Goal: Navigation & Orientation: Find specific page/section

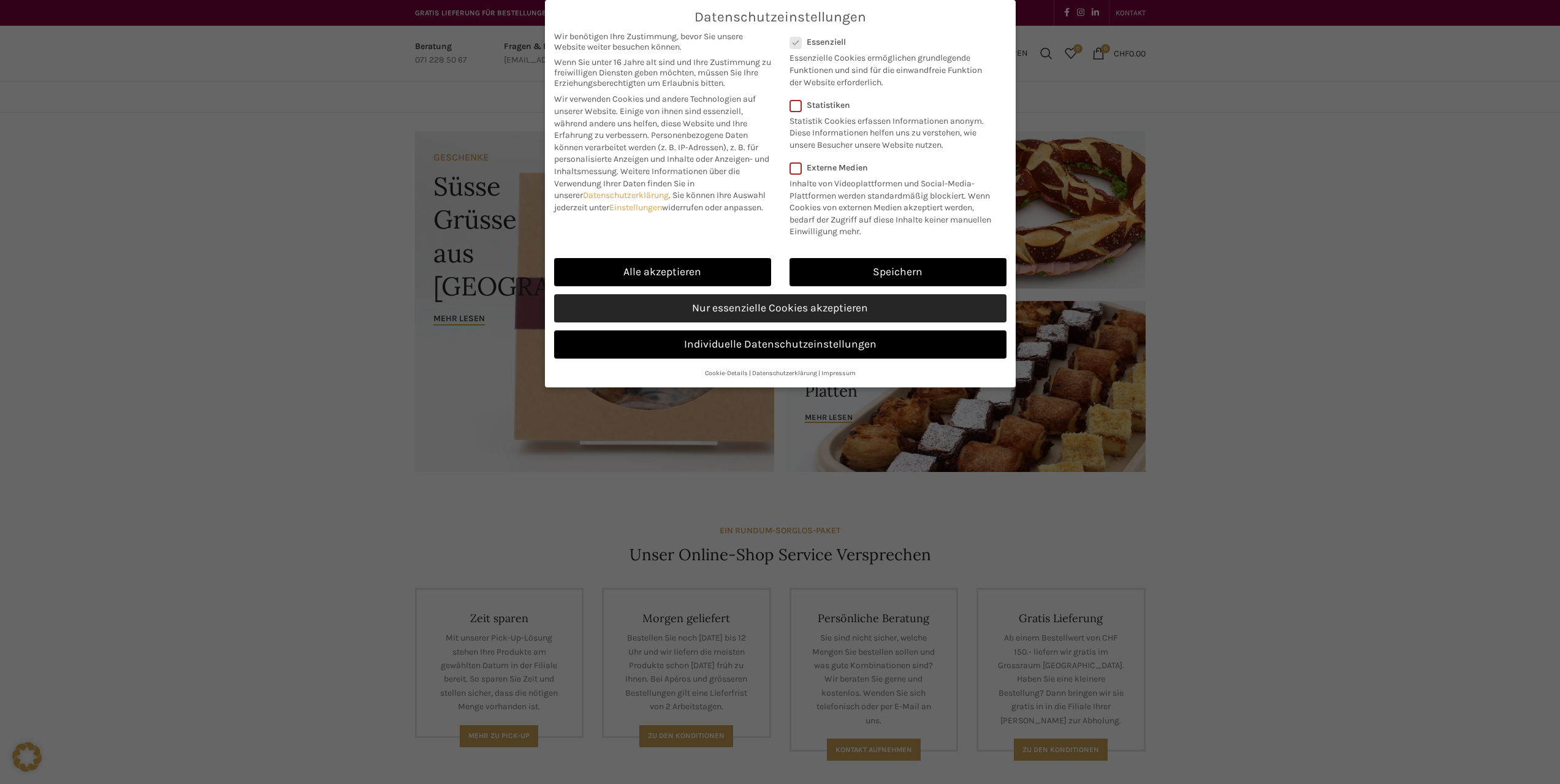
click at [877, 312] on link "Nur essenzielle Cookies akzeptieren" at bounding box center [780, 308] width 452 height 28
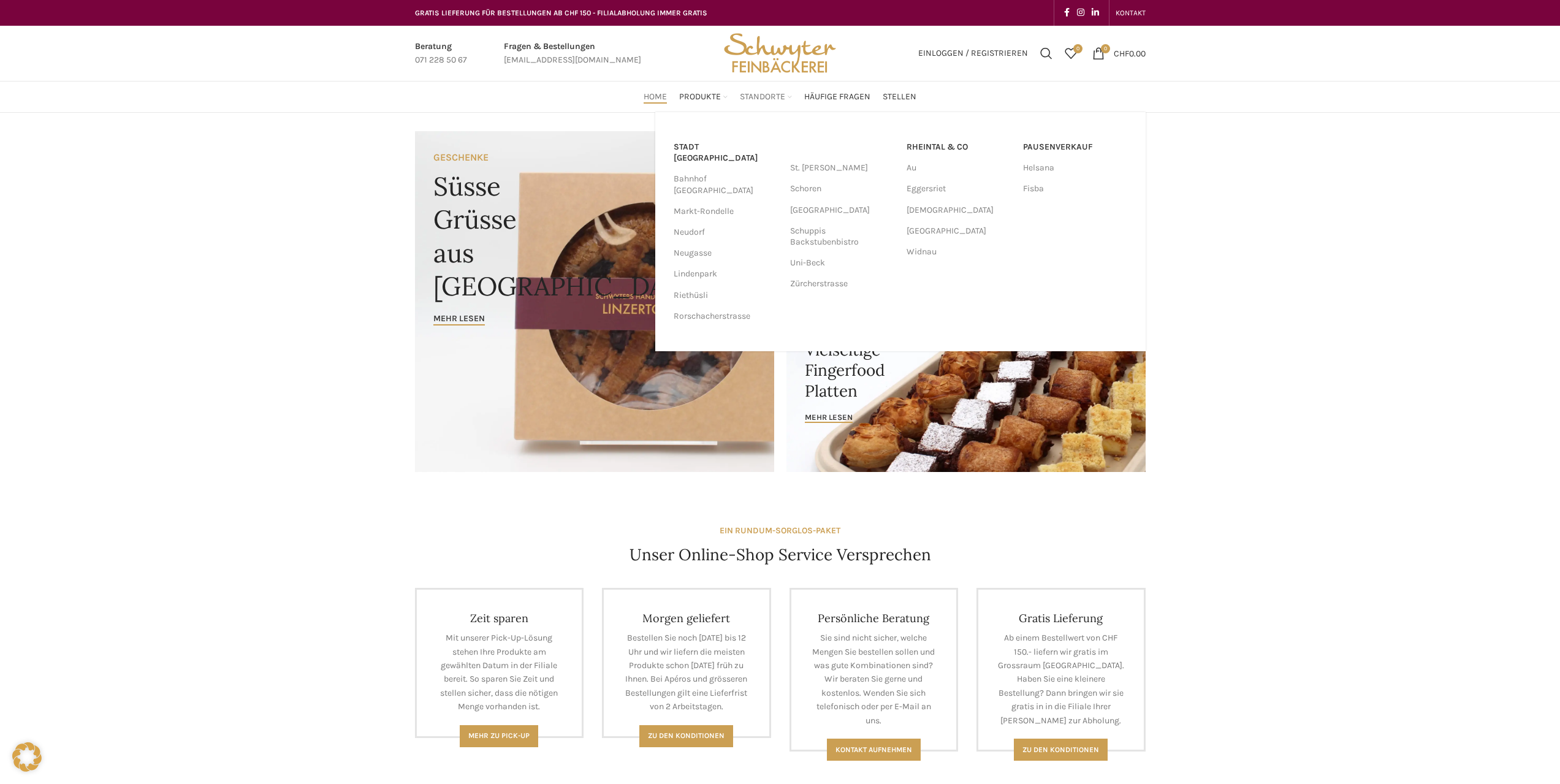
click at [756, 96] on span "Standorte" at bounding box center [762, 96] width 46 height 11
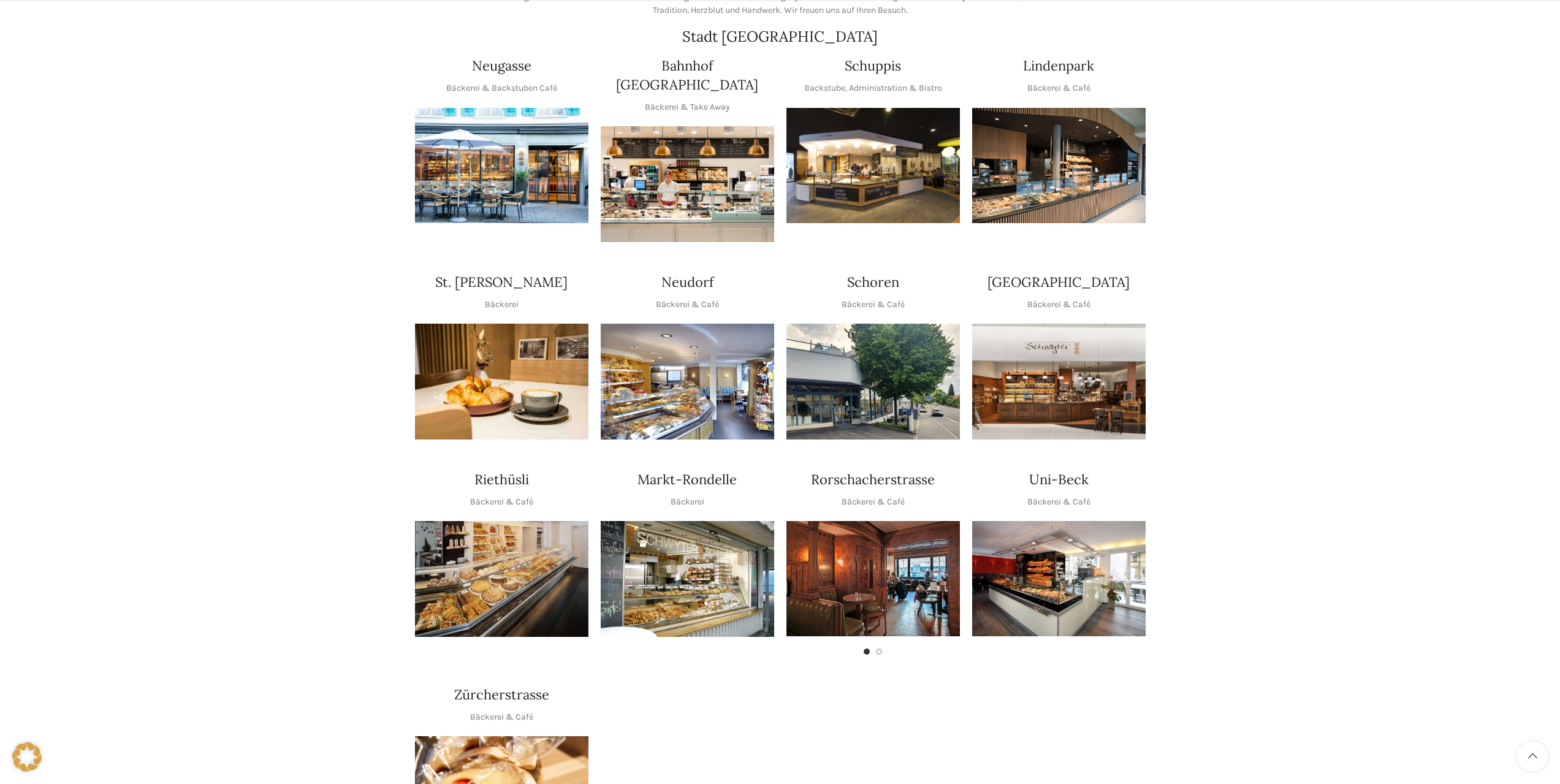
scroll to position [245, 0]
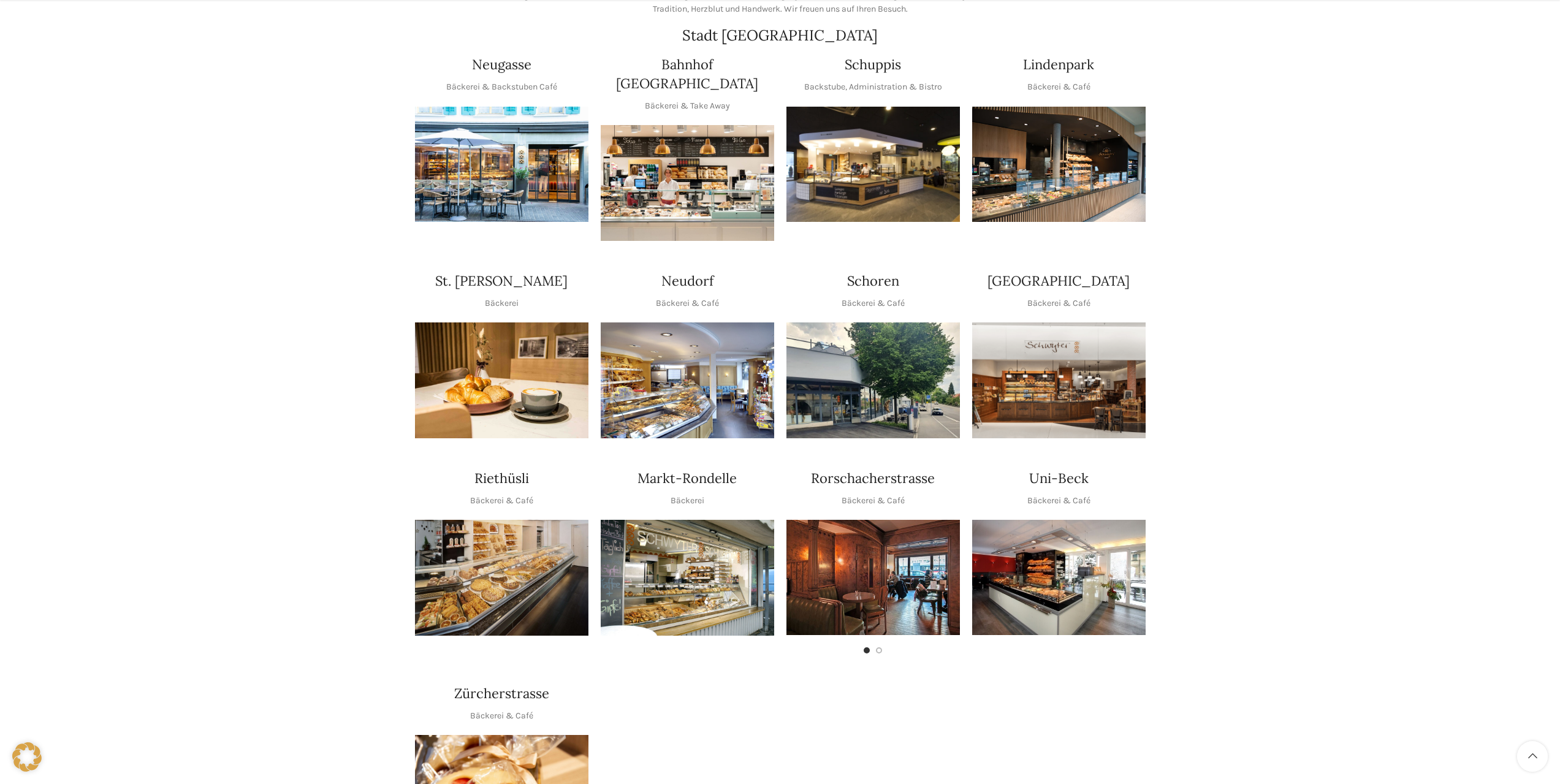
click at [1070, 546] on img "1 / 1" at bounding box center [1059, 577] width 174 height 115
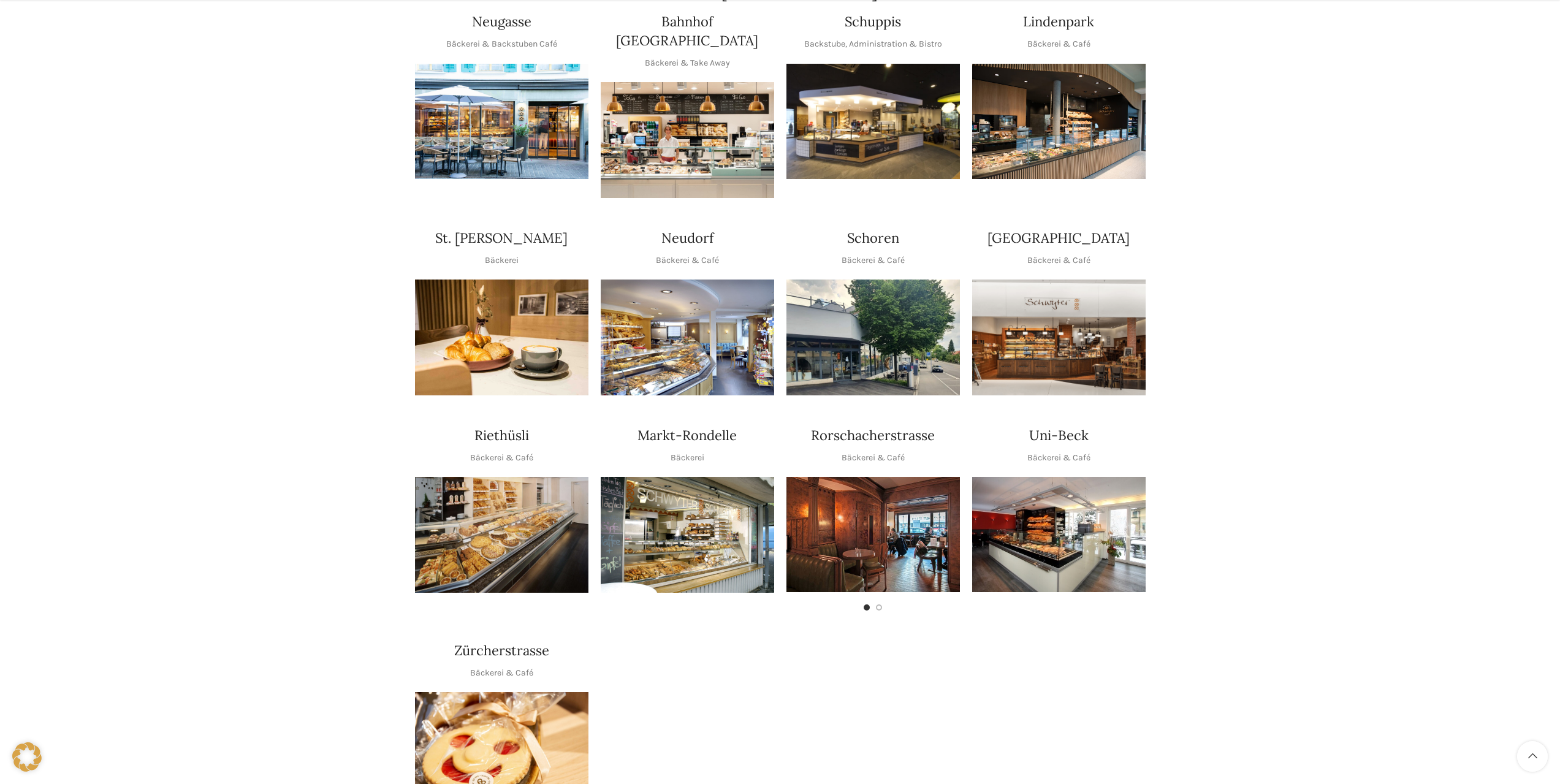
scroll to position [306, 0]
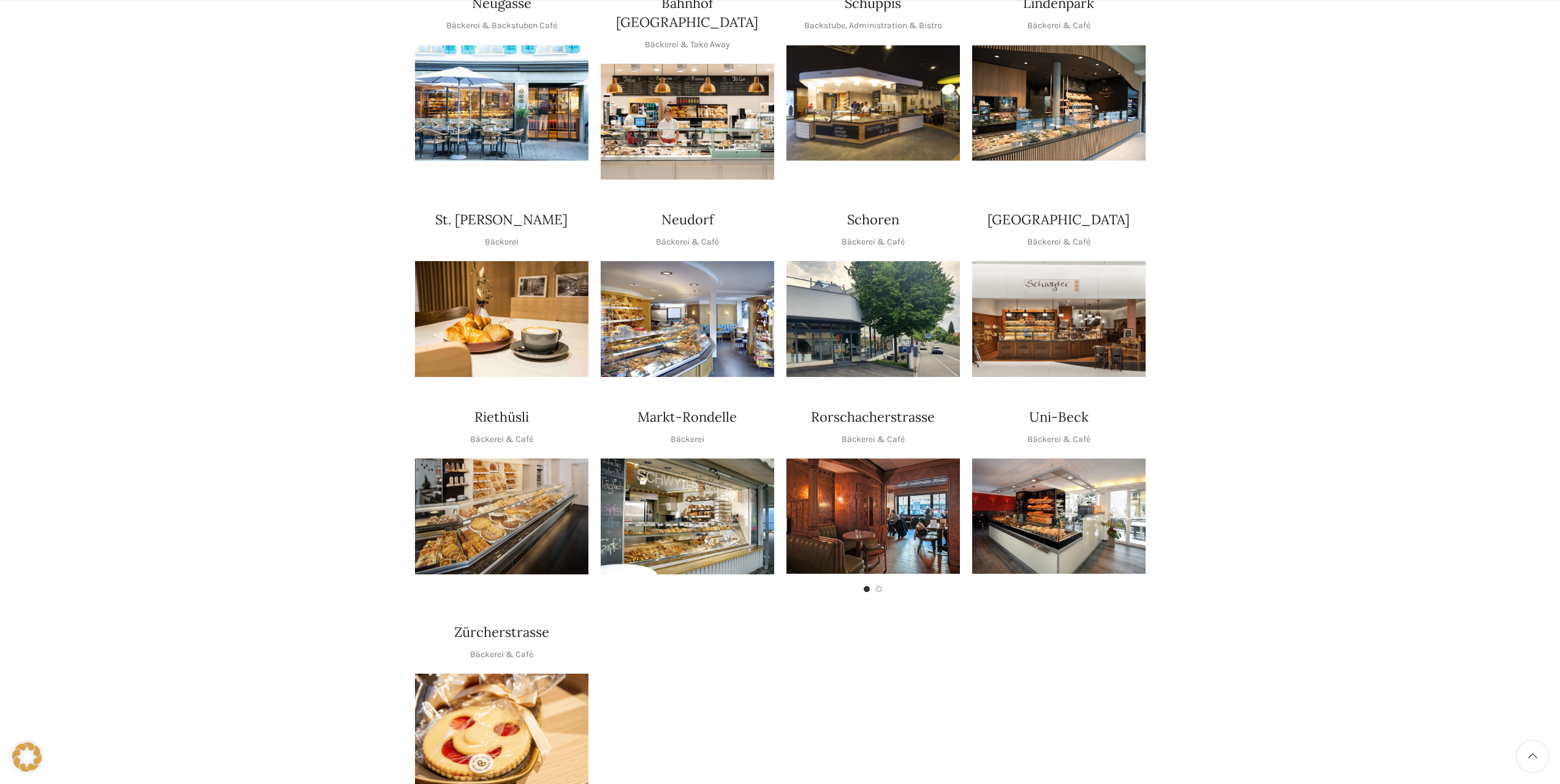
click at [689, 466] on img "1 / 1" at bounding box center [687, 516] width 174 height 116
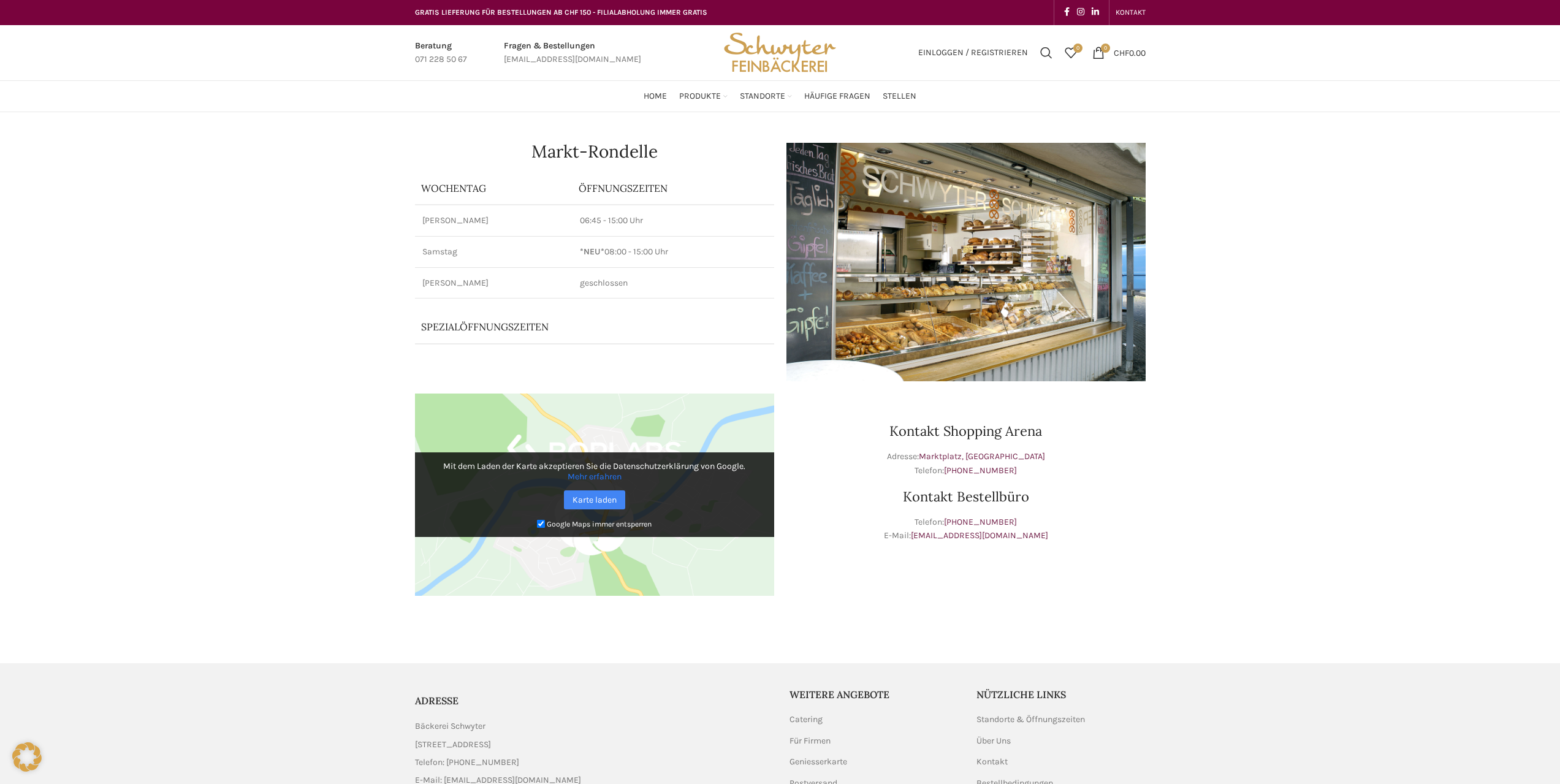
scroll to position [111, 0]
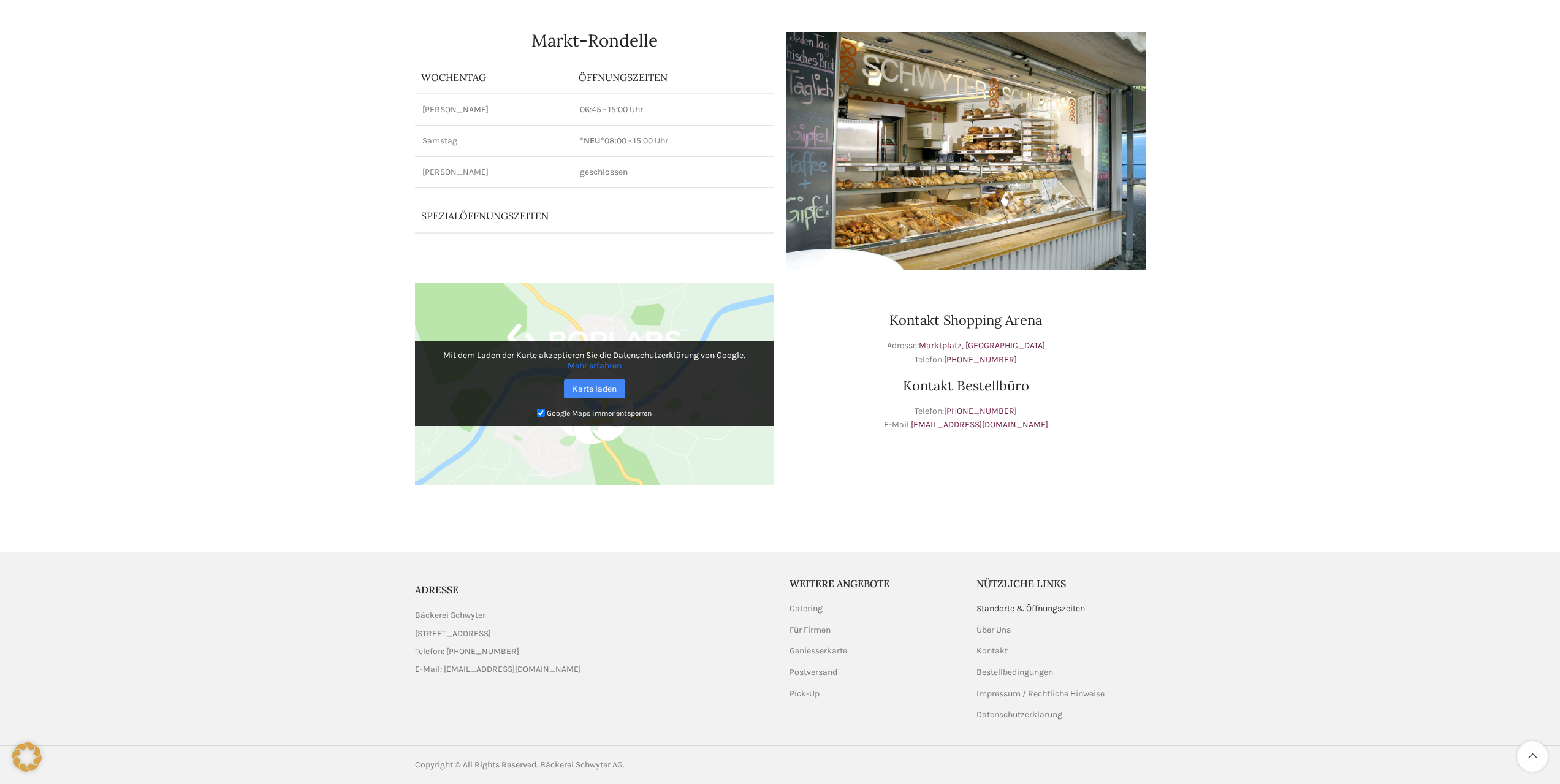
click at [1037, 607] on link "Standorte & Öffnungszeiten" at bounding box center [1031, 608] width 110 height 12
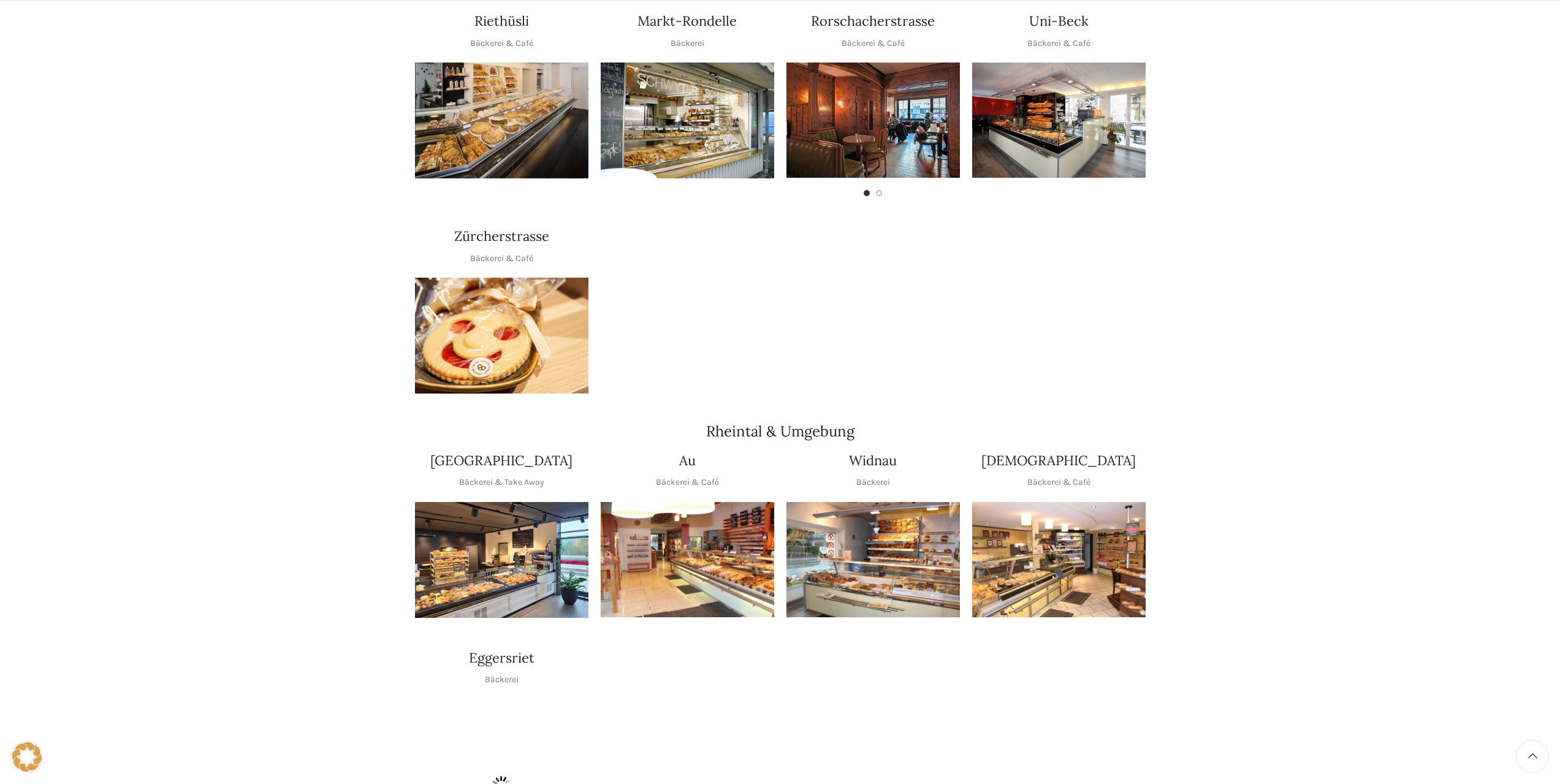
scroll to position [735, 0]
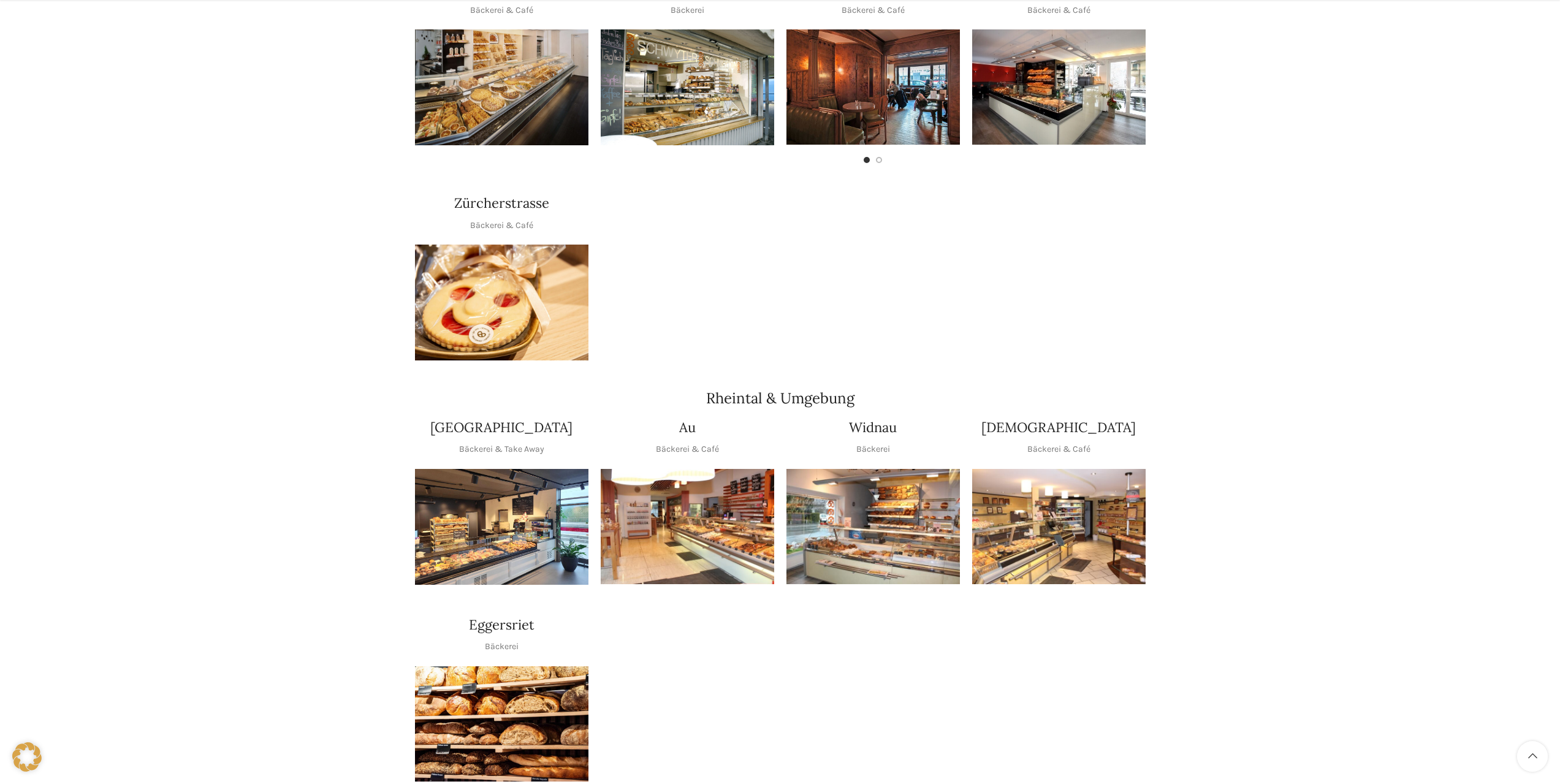
click at [706, 510] on img "1 / 1" at bounding box center [687, 526] width 174 height 116
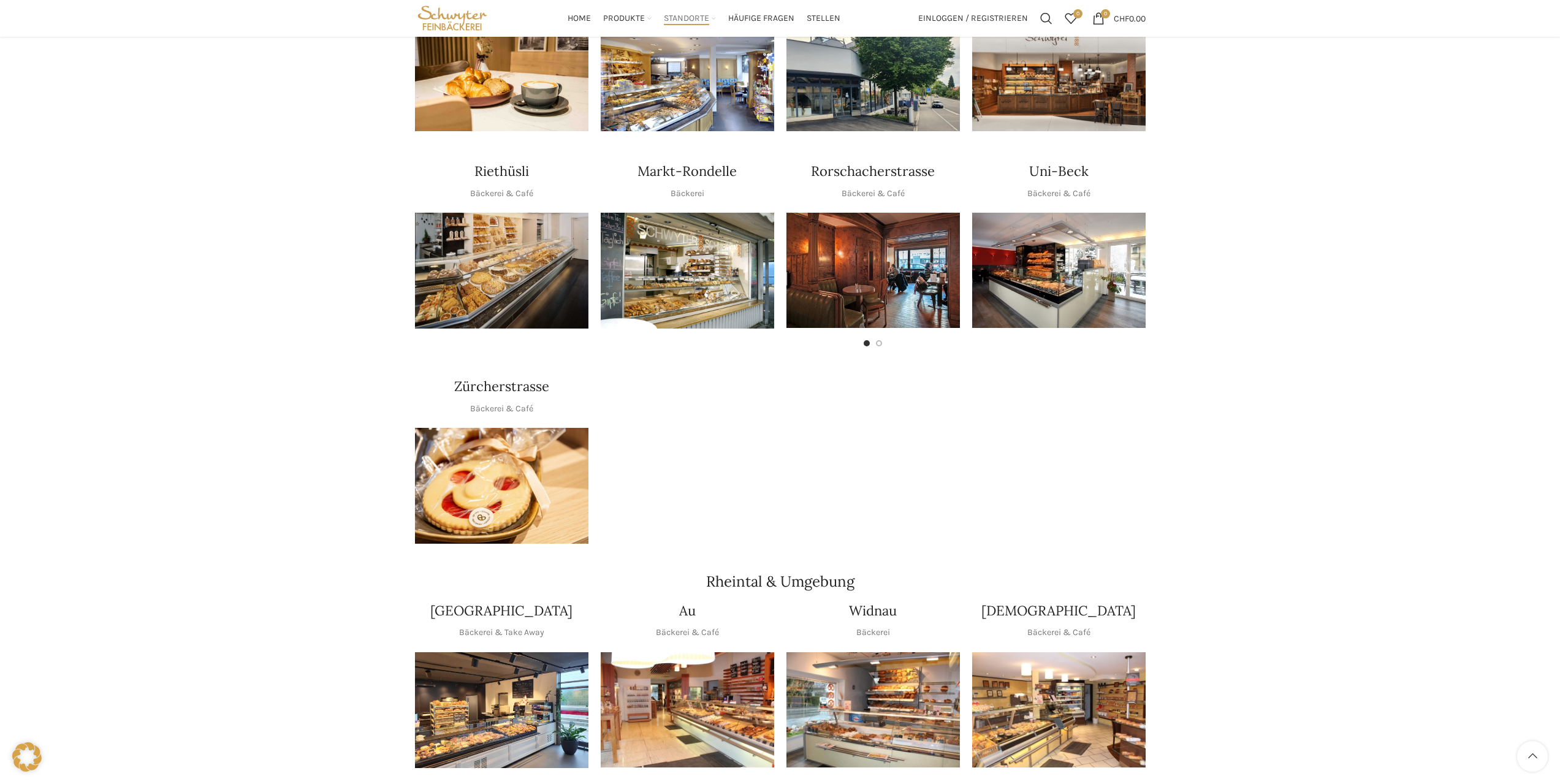
scroll to position [551, 0]
click at [1107, 259] on img "1 / 1" at bounding box center [1059, 271] width 174 height 115
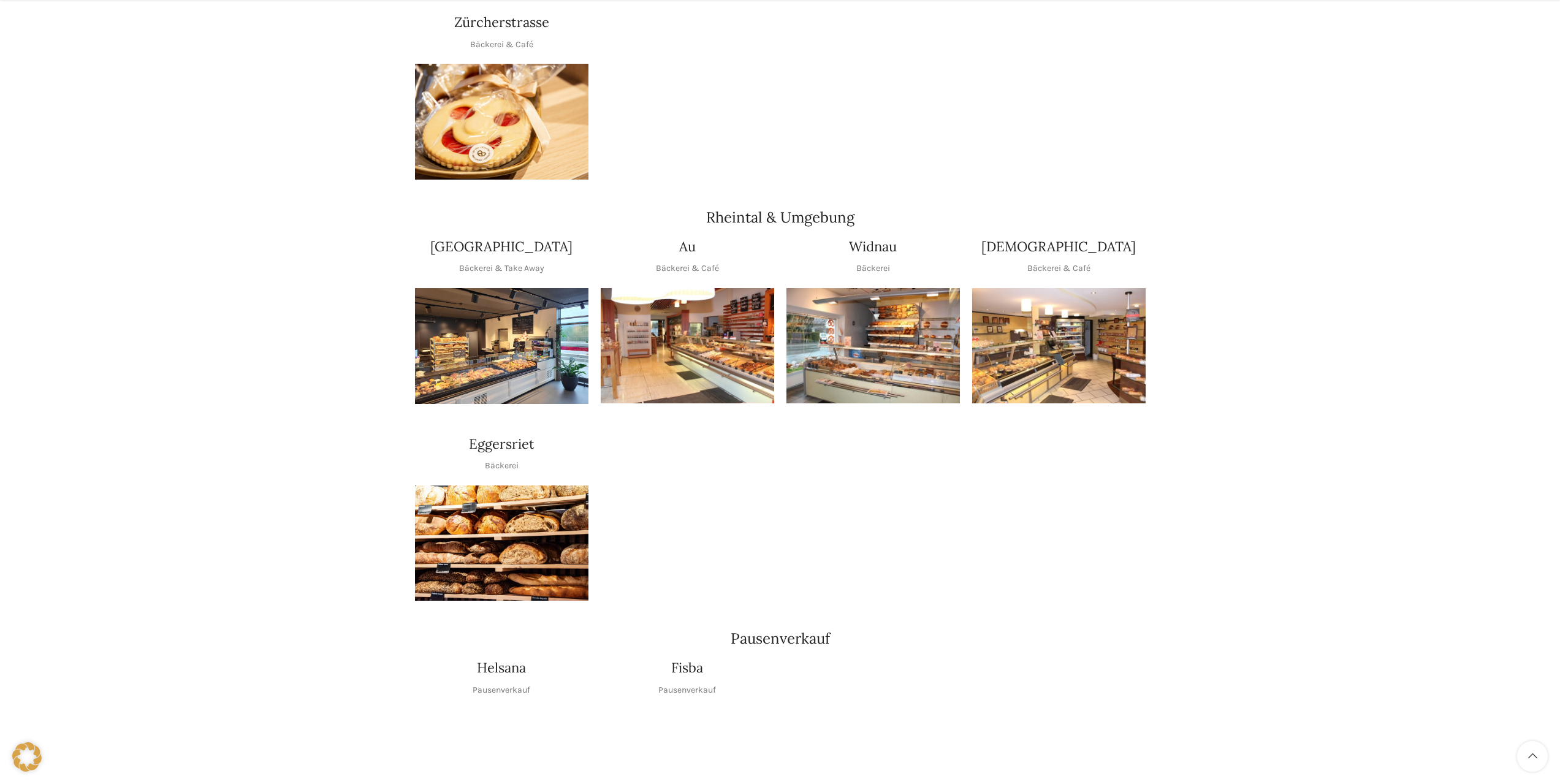
scroll to position [919, 0]
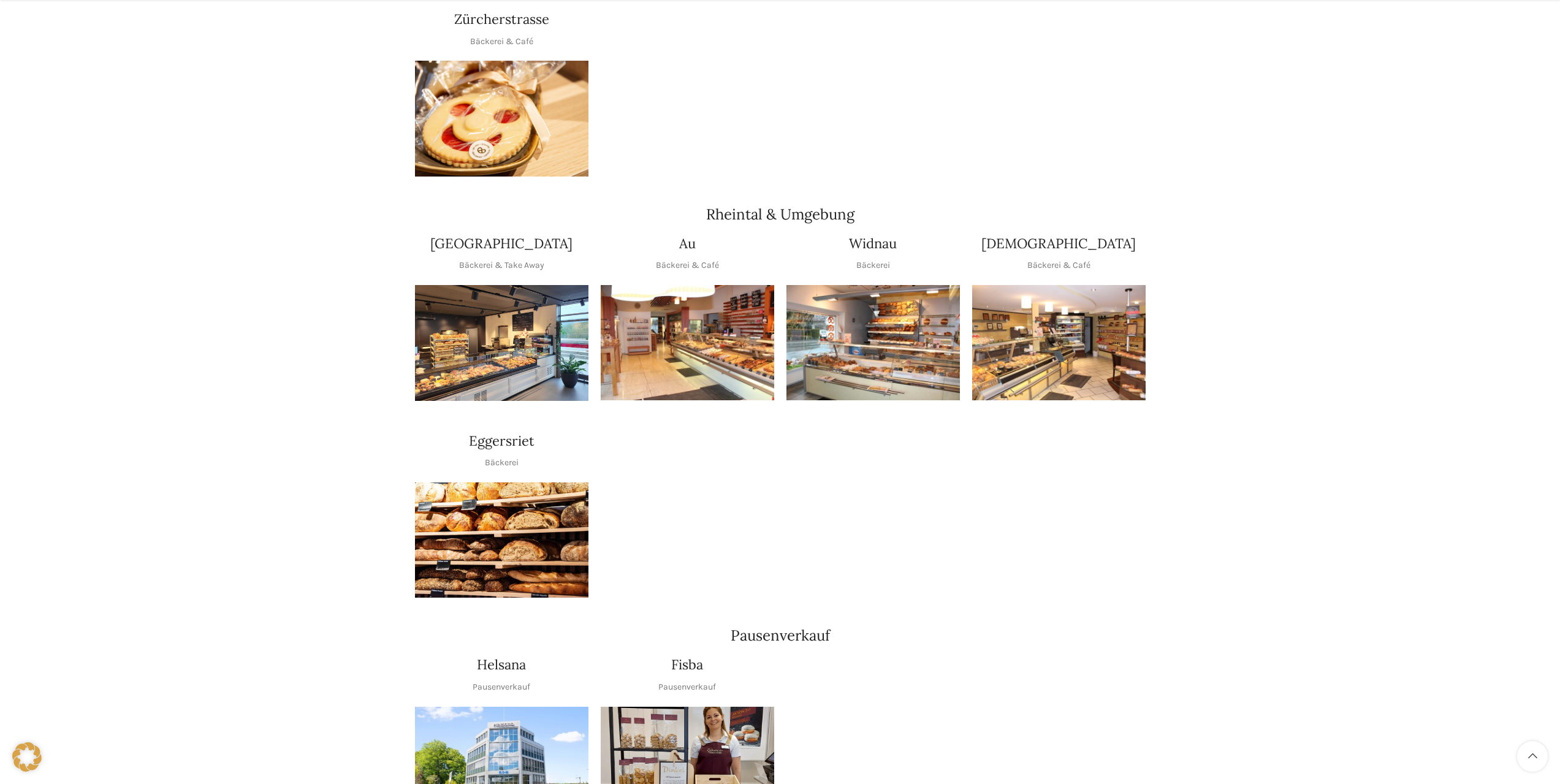
click at [695, 319] on img "1 / 1" at bounding box center [687, 343] width 174 height 116
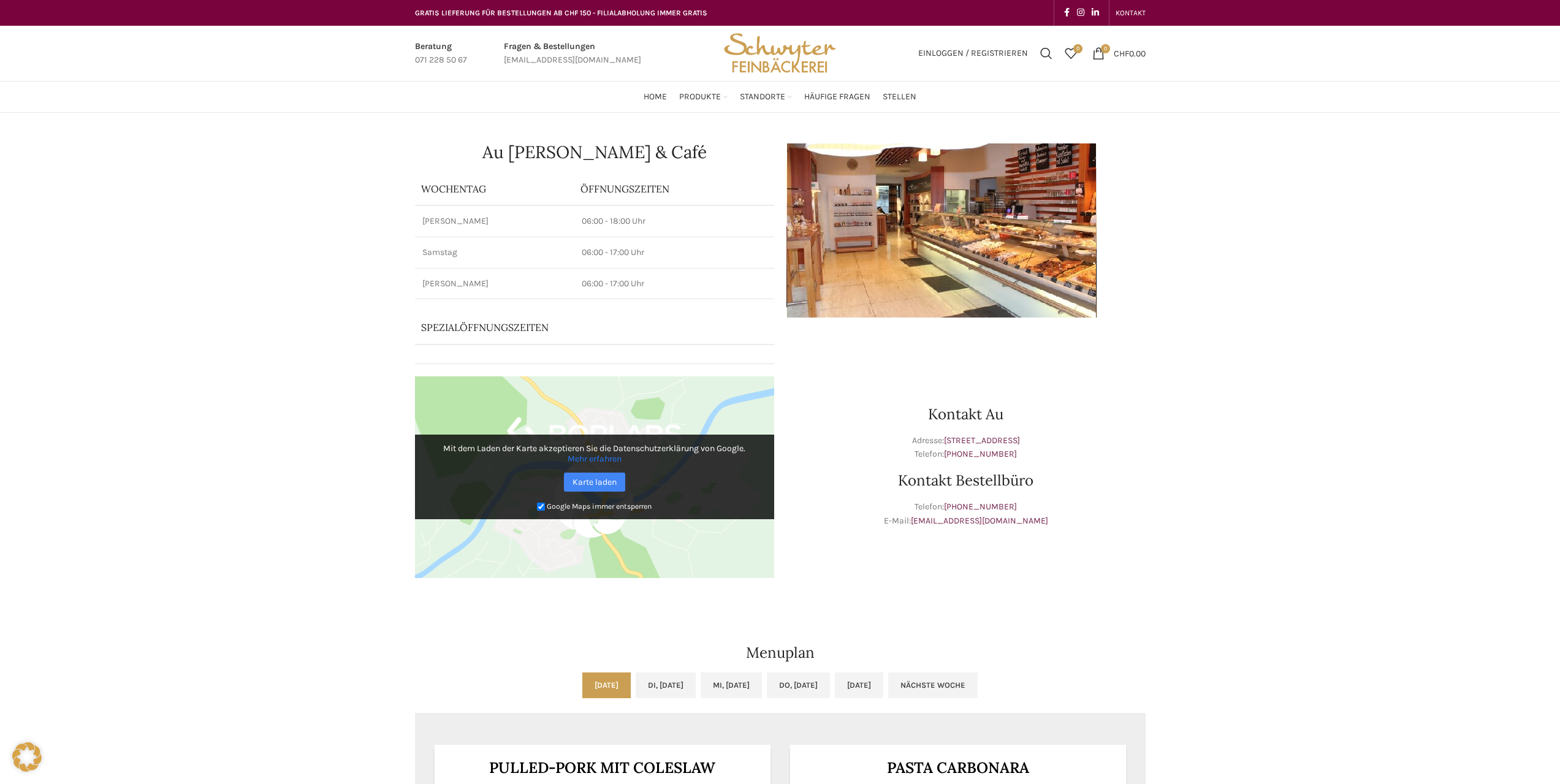
click at [922, 280] on img at bounding box center [941, 230] width 310 height 174
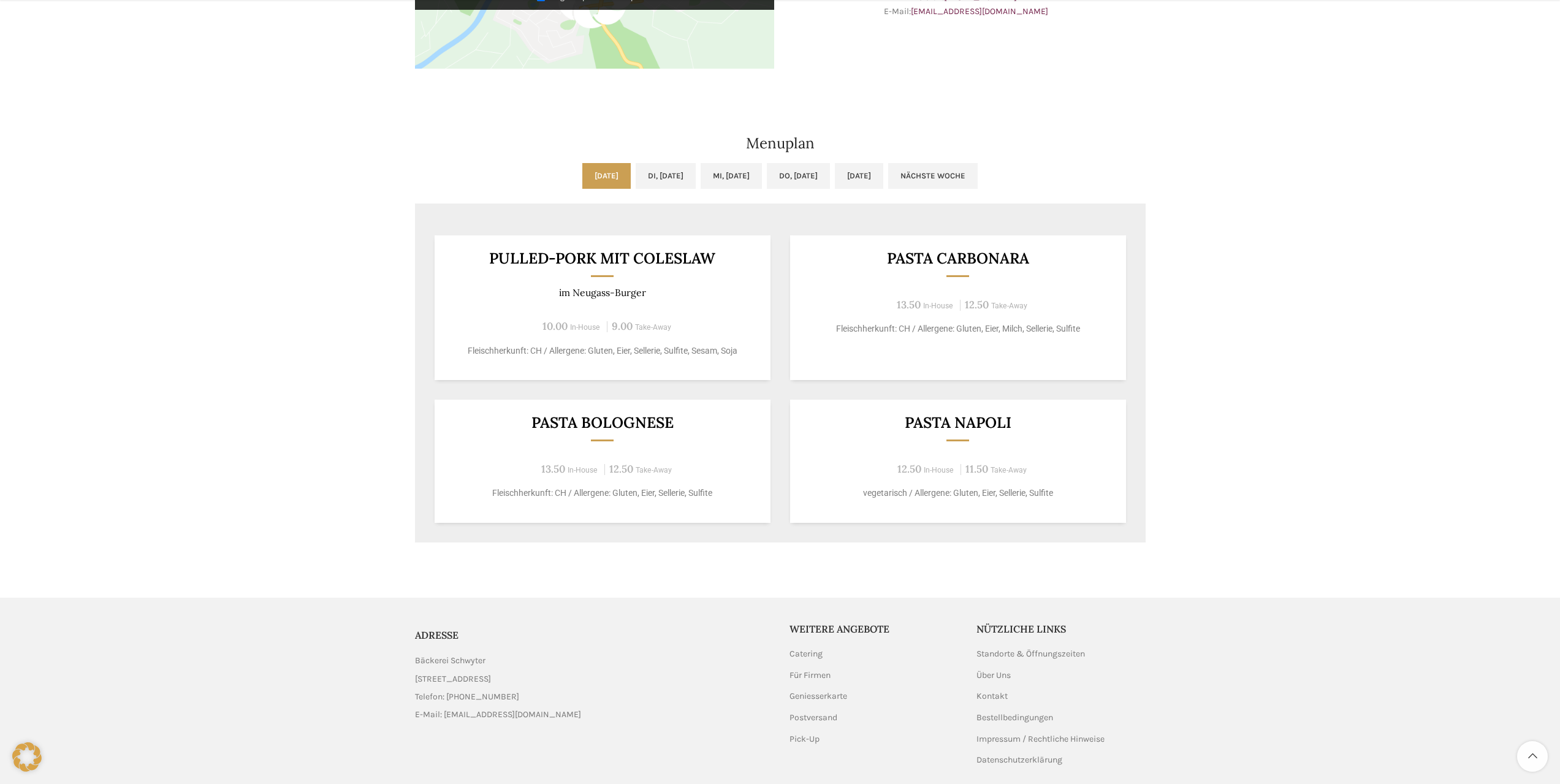
scroll to position [554, 0]
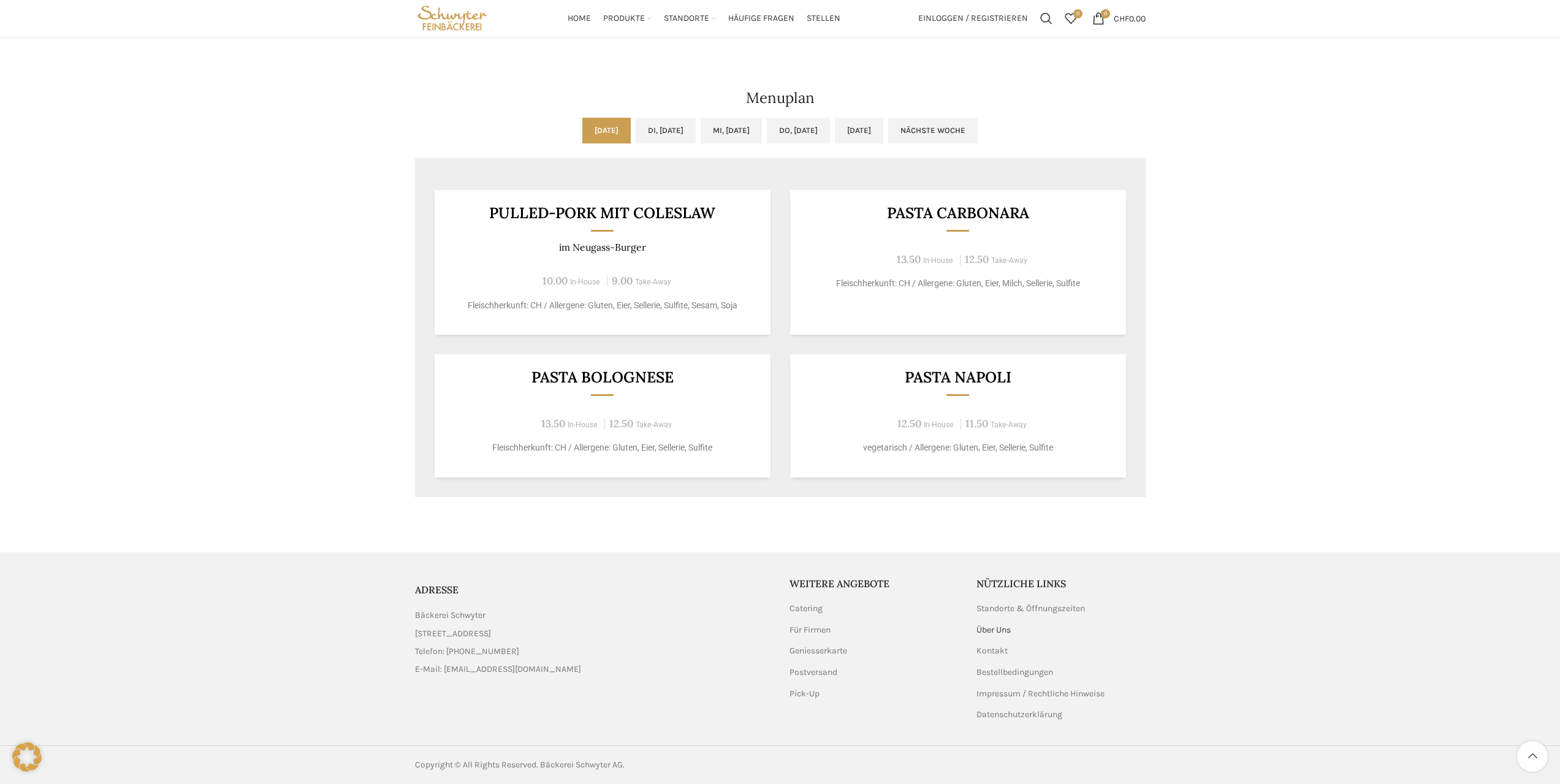
click at [1008, 629] on link "Über Uns" at bounding box center [993, 630] width 36 height 12
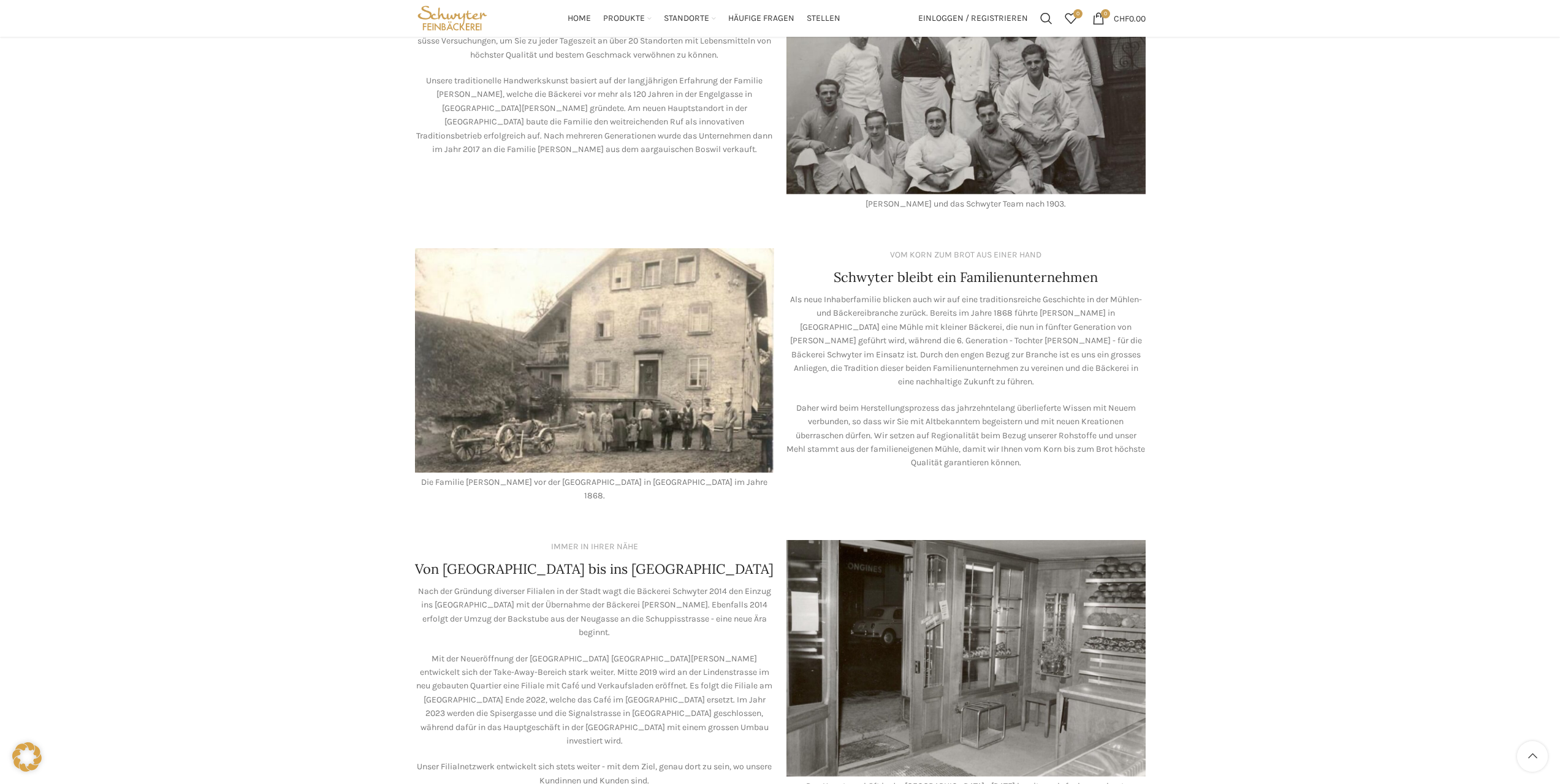
scroll to position [183, 0]
